Goal: Transaction & Acquisition: Purchase product/service

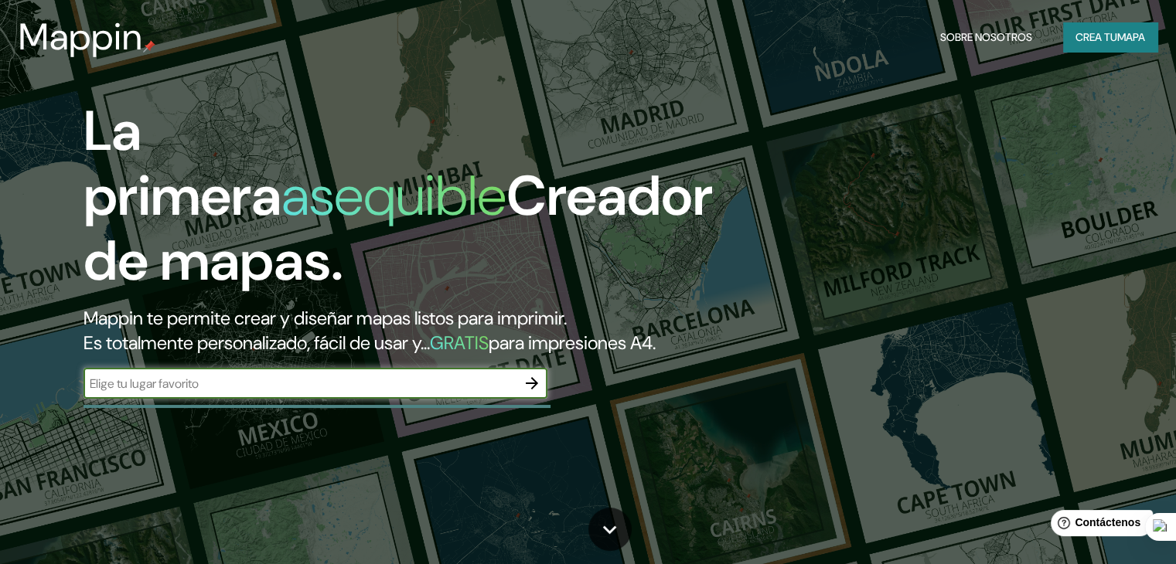
click at [206, 393] on input "text" at bounding box center [300, 384] width 433 height 18
type input "Huanuco"
click at [615, 527] on icon at bounding box center [610, 530] width 14 height 9
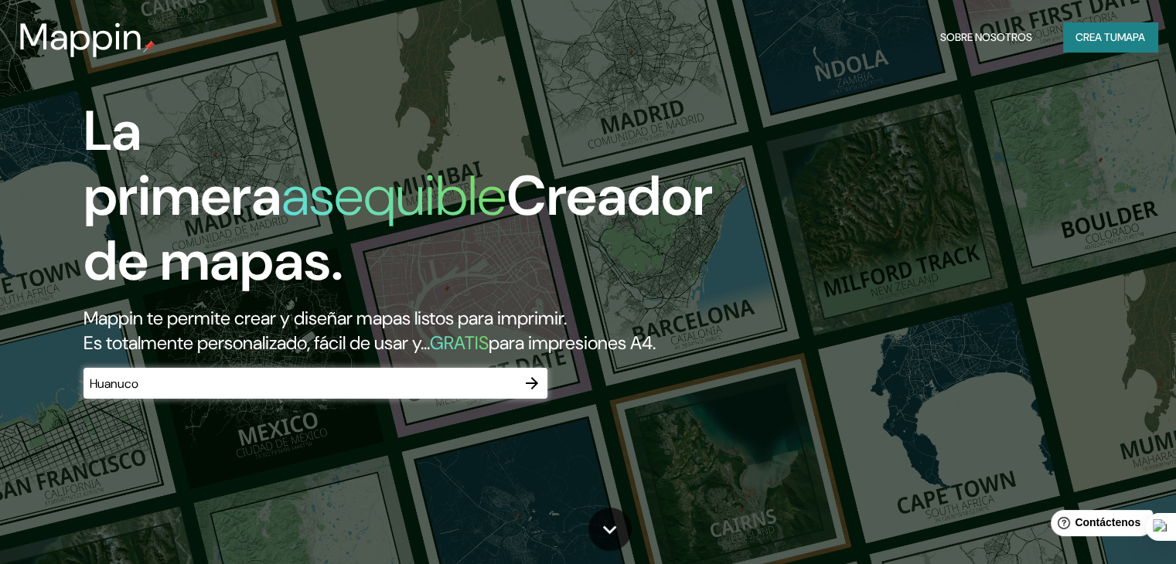
click at [532, 393] on icon "button" at bounding box center [532, 383] width 19 height 19
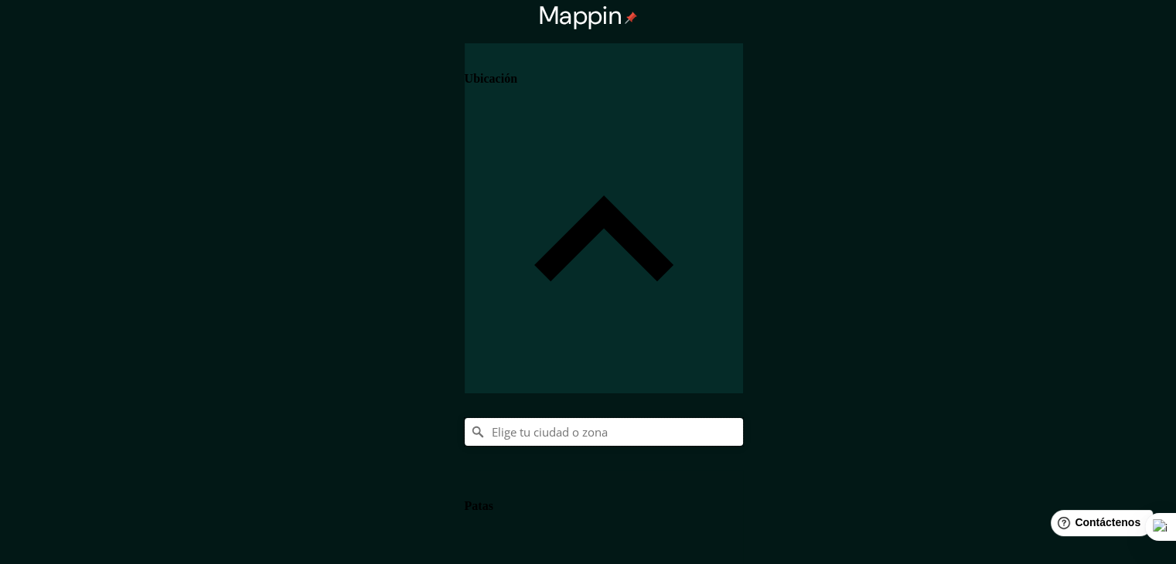
click at [743, 418] on input "Elige tu ciudad o zona" at bounding box center [604, 432] width 278 height 28
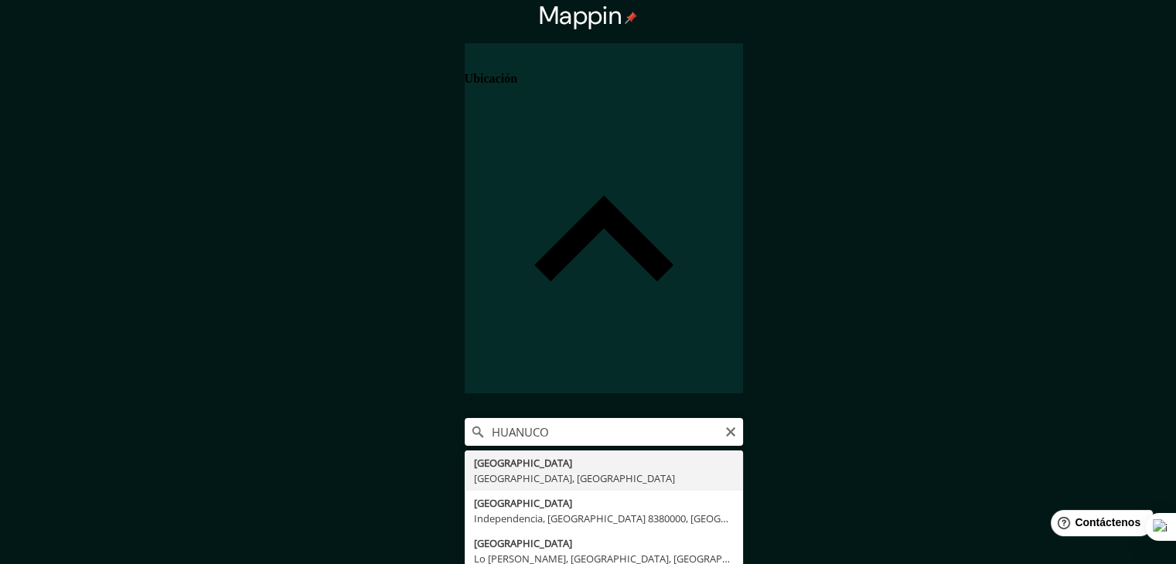
type input "Huanuco, [GEOGRAPHIC_DATA], [GEOGRAPHIC_DATA]"
